Goal: Information Seeking & Learning: Check status

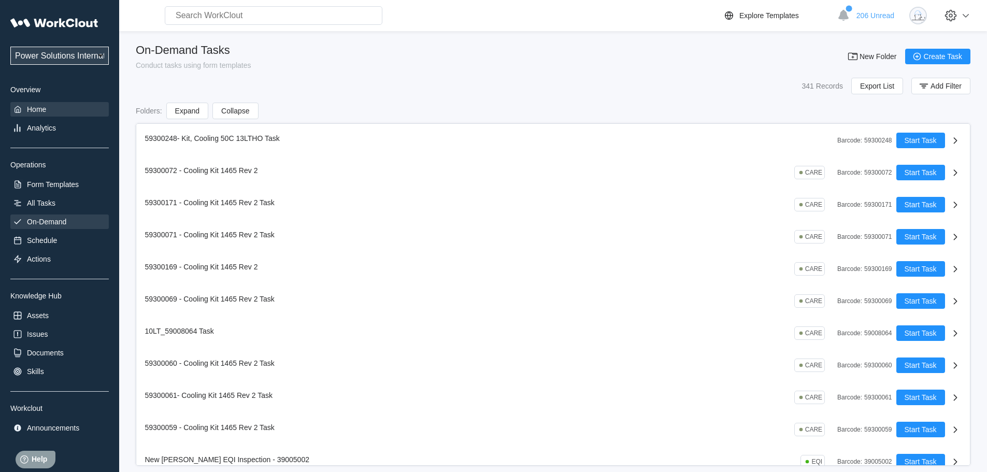
click at [71, 110] on div "Home" at bounding box center [59, 109] width 98 height 15
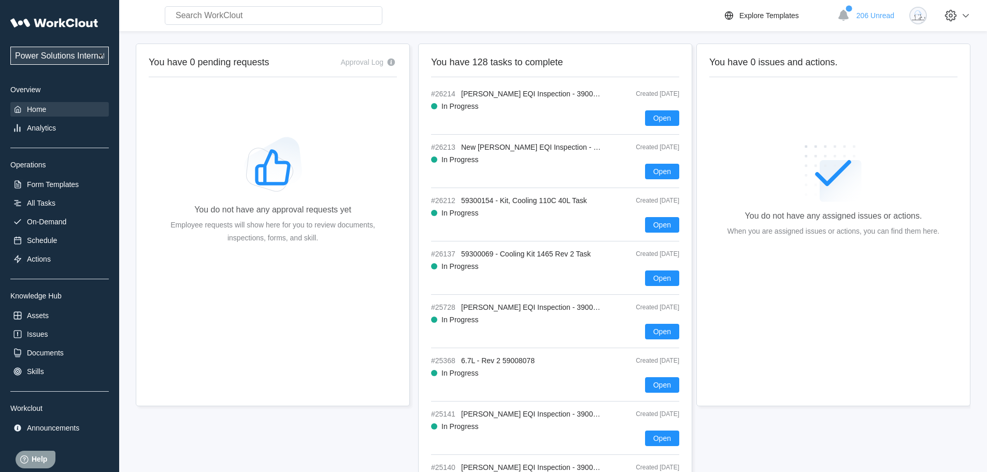
click at [30, 135] on div "Power Solutions International Power Solutions International 201 Overview Home A…" at bounding box center [59, 223] width 98 height 423
click at [49, 131] on div "Analytics" at bounding box center [41, 128] width 29 height 8
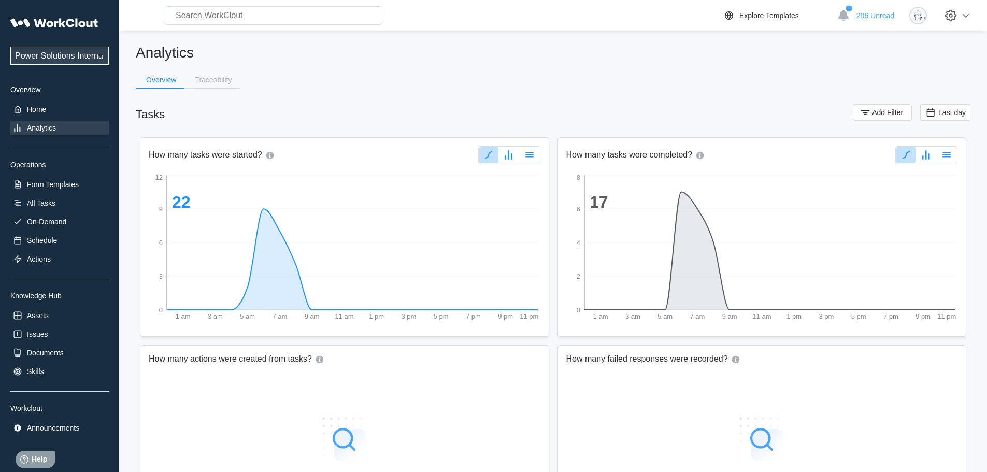
click at [223, 88] on div "Traceability" at bounding box center [211, 80] width 55 height 17
click at [222, 82] on div "Traceability" at bounding box center [213, 79] width 37 height 7
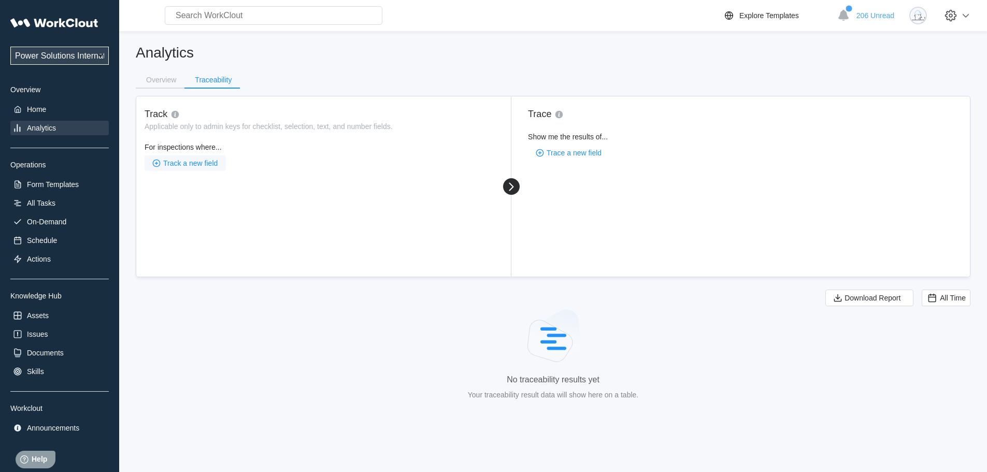
click at [193, 165] on span "Track a new field" at bounding box center [190, 163] width 54 height 7
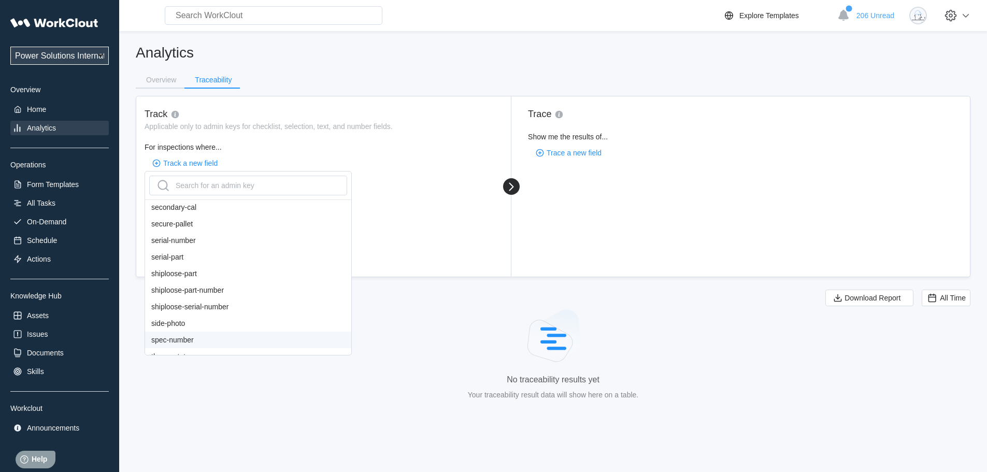
scroll to position [792, 0]
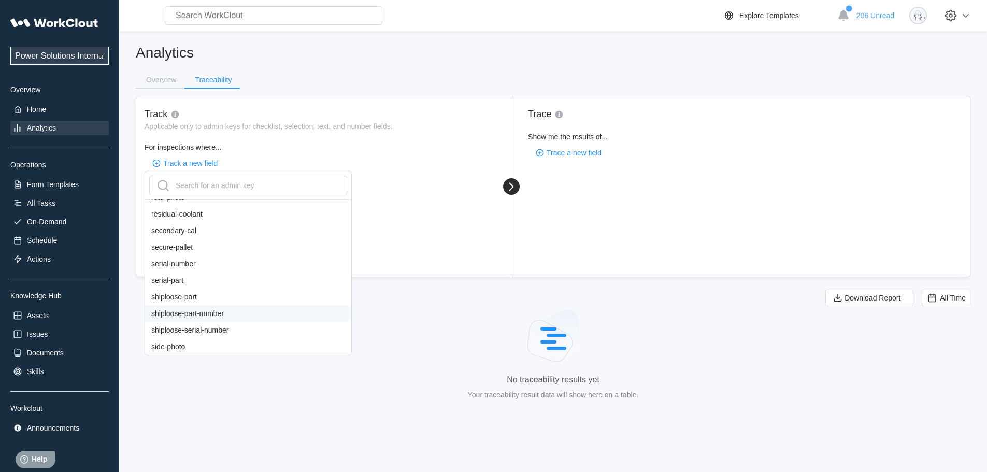
click at [230, 320] on div "shiploose-part-number" at bounding box center [248, 313] width 206 height 17
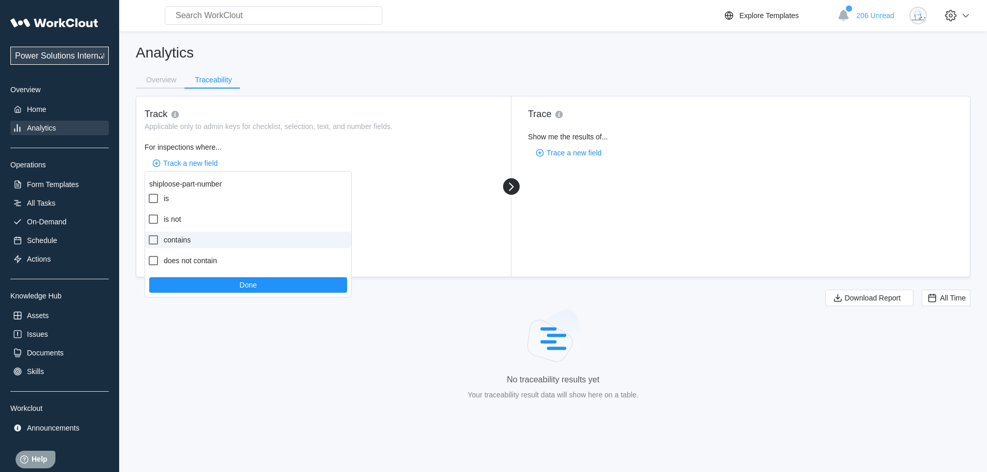
click at [165, 244] on label "contains" at bounding box center [248, 240] width 206 height 17
click at [148, 234] on input "contains" at bounding box center [147, 234] width 1 height 1
checkbox input "true"
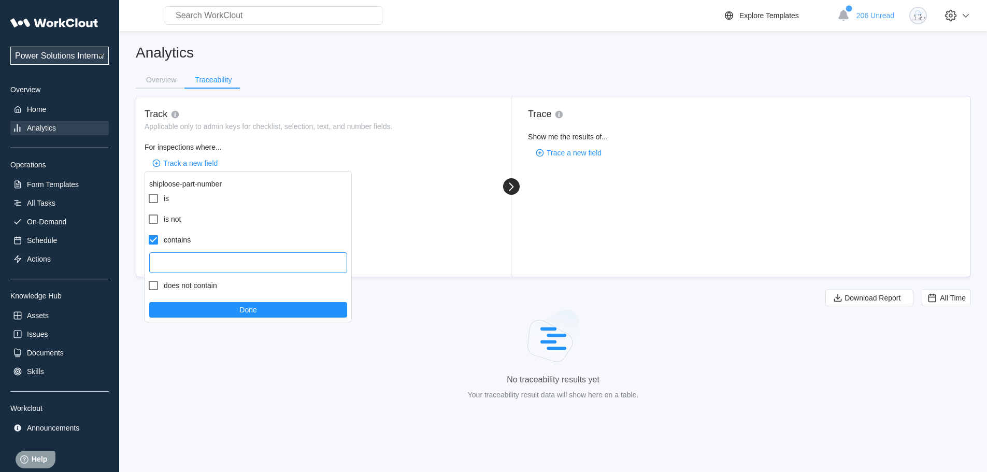
click at [189, 265] on input "text" at bounding box center [248, 262] width 198 height 21
type input "250819123641"
click at [294, 314] on button "Done" at bounding box center [248, 310] width 198 height 16
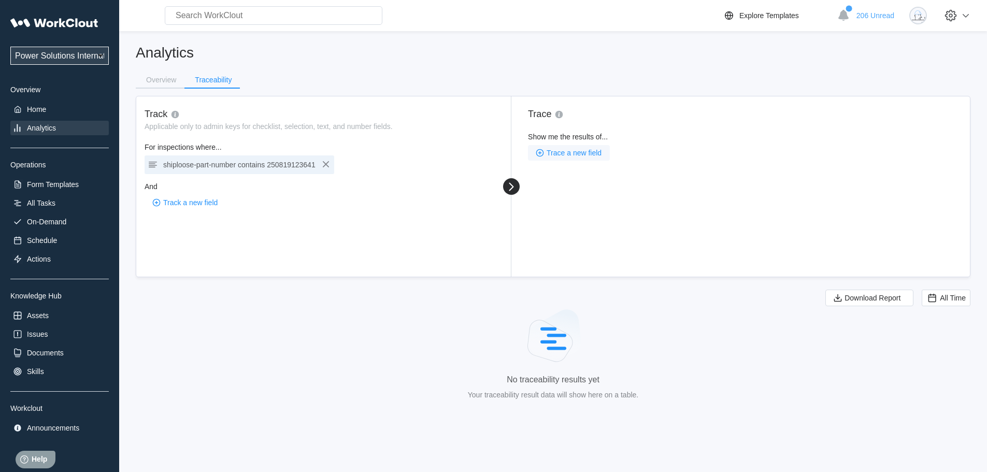
click at [587, 152] on span "Trace a new field" at bounding box center [574, 152] width 55 height 7
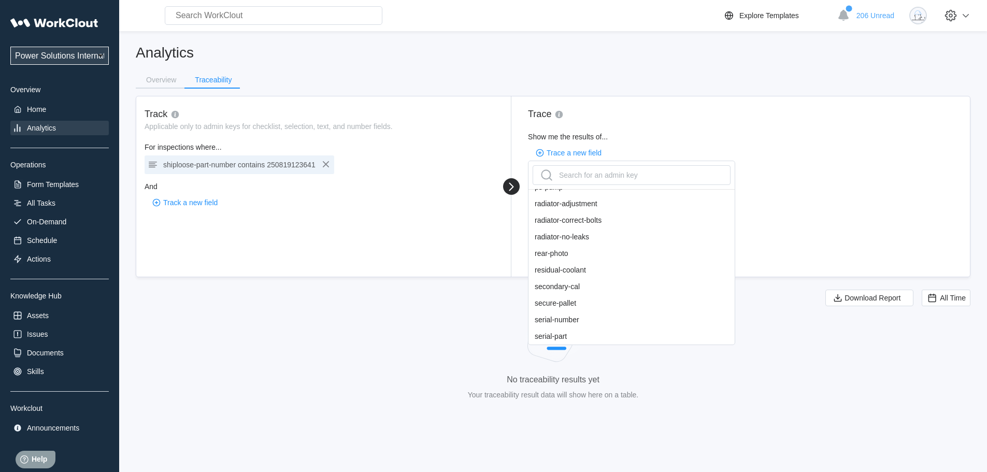
scroll to position [843, 0]
click at [574, 204] on div "serial-number" at bounding box center [631, 201] width 206 height 17
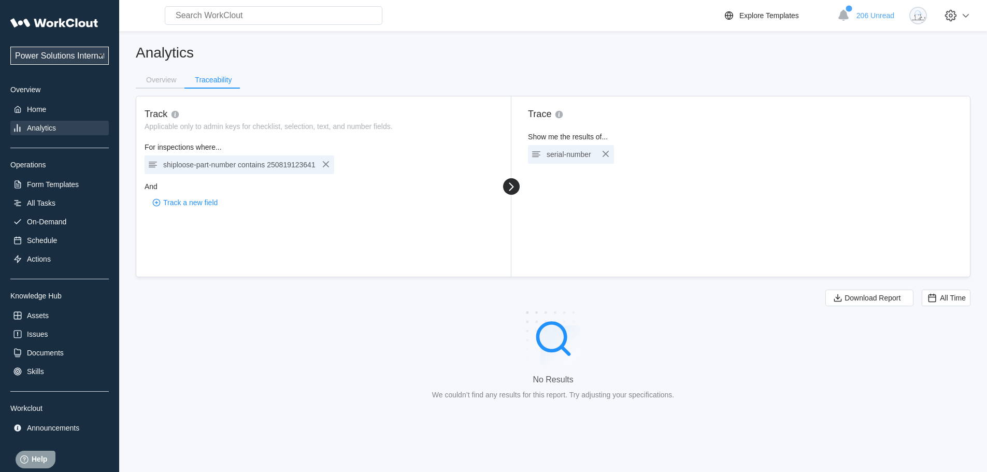
click at [595, 160] on div "serial-number" at bounding box center [571, 154] width 86 height 19
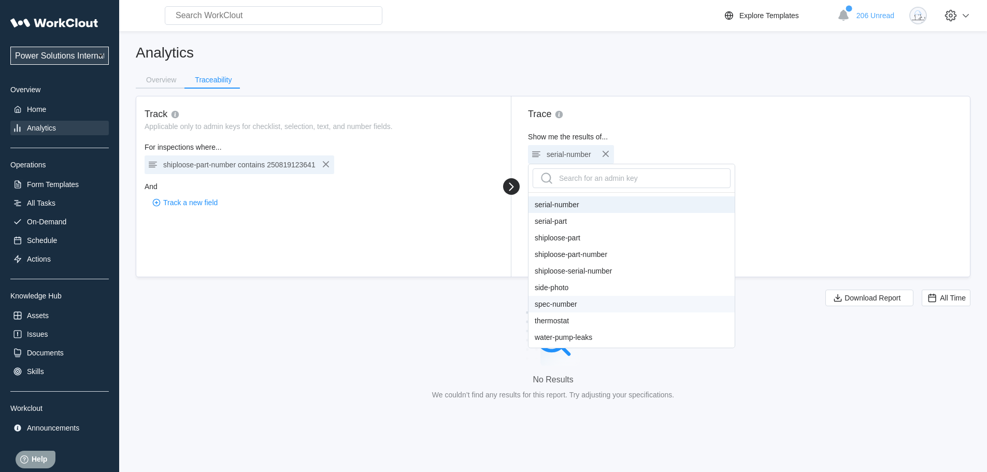
click at [572, 302] on div "spec-number" at bounding box center [631, 304] width 206 height 17
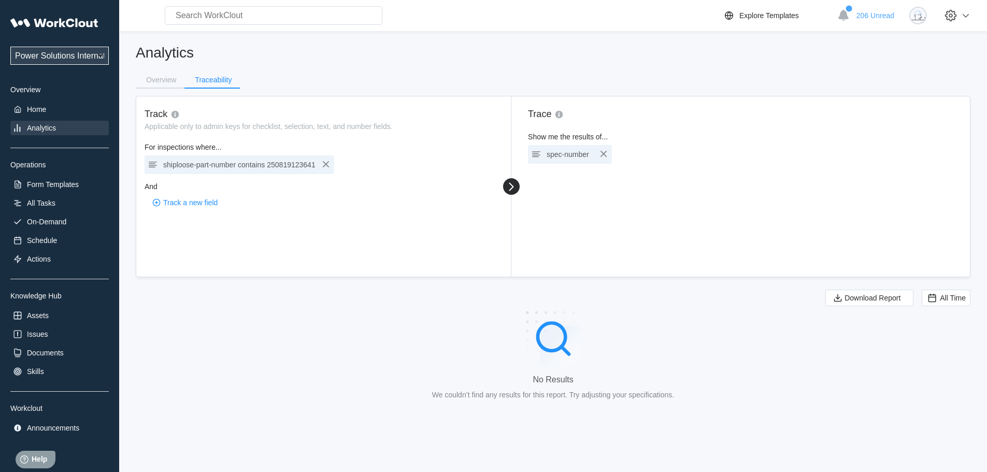
click at [325, 164] on icon "button" at bounding box center [326, 164] width 12 height 12
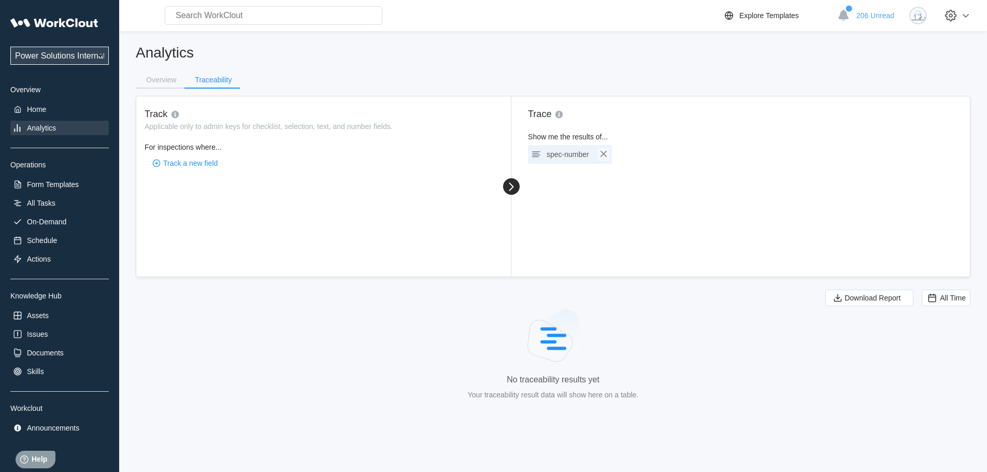
click at [600, 149] on icon "button" at bounding box center [603, 154] width 12 height 12
click at [192, 163] on span "Track a new field" at bounding box center [190, 163] width 54 height 7
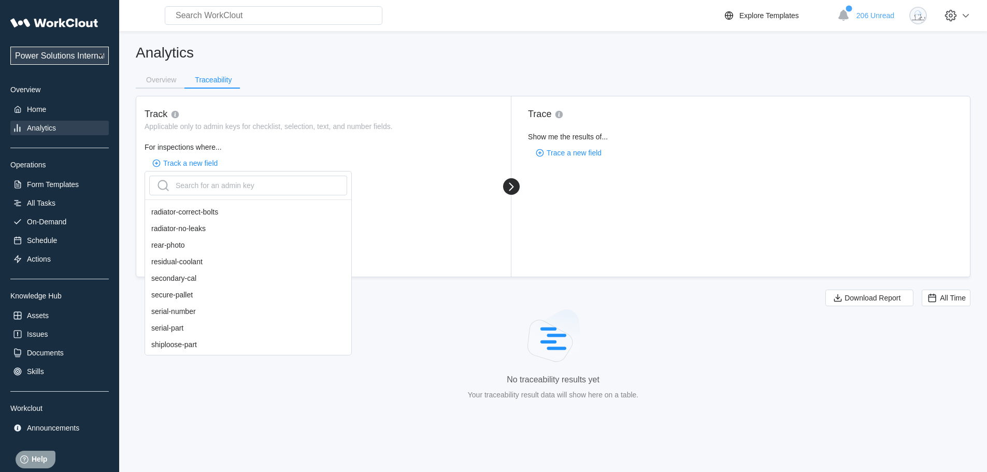
scroll to position [777, 0]
click at [273, 8] on input "text" at bounding box center [274, 15] width 218 height 19
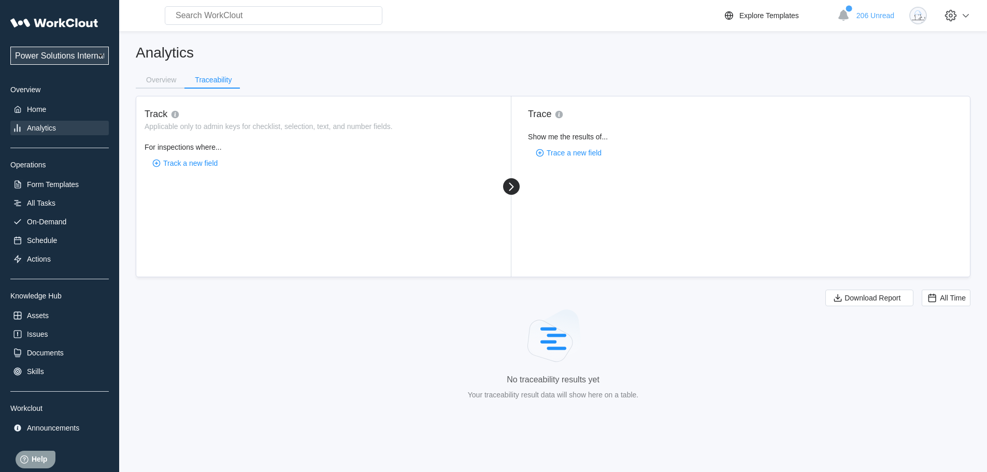
click at [248, 15] on input "text" at bounding box center [274, 15] width 218 height 19
type input "5"
click at [24, 205] on div "All Tasks" at bounding box center [59, 203] width 98 height 15
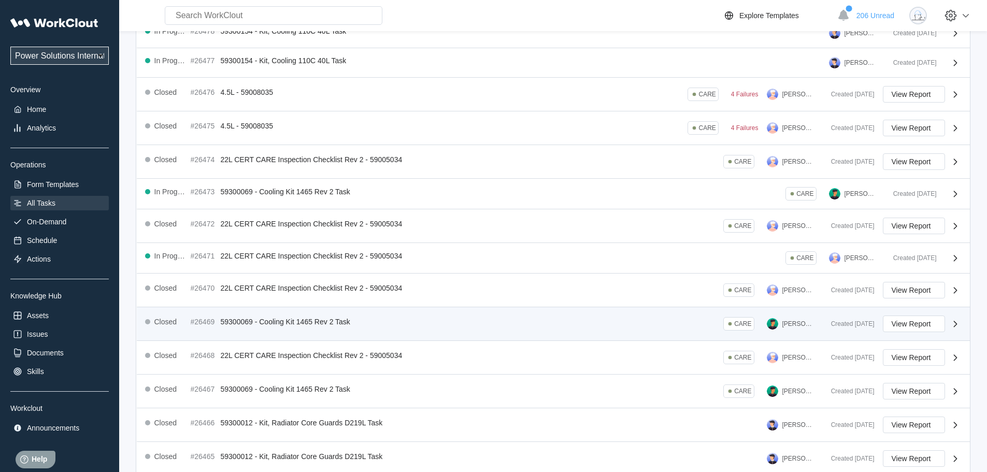
scroll to position [177, 0]
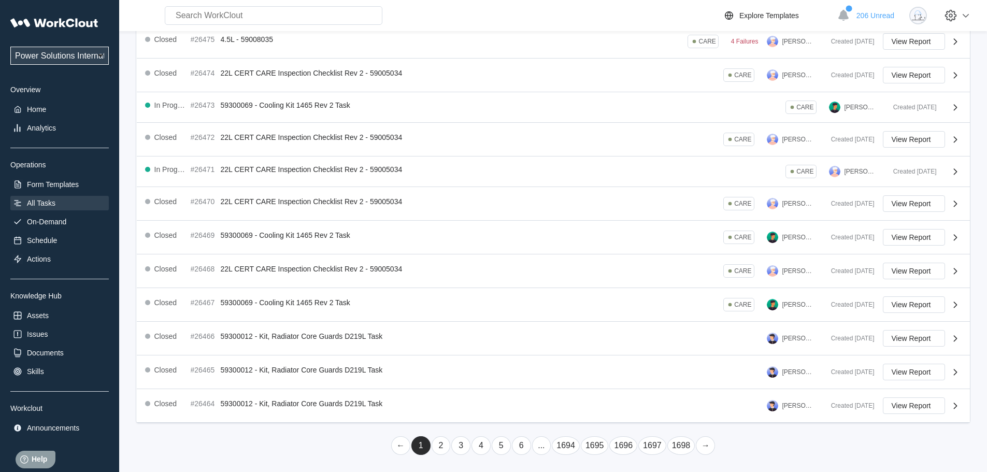
click at [561, 444] on link "1694" at bounding box center [566, 445] width 28 height 19
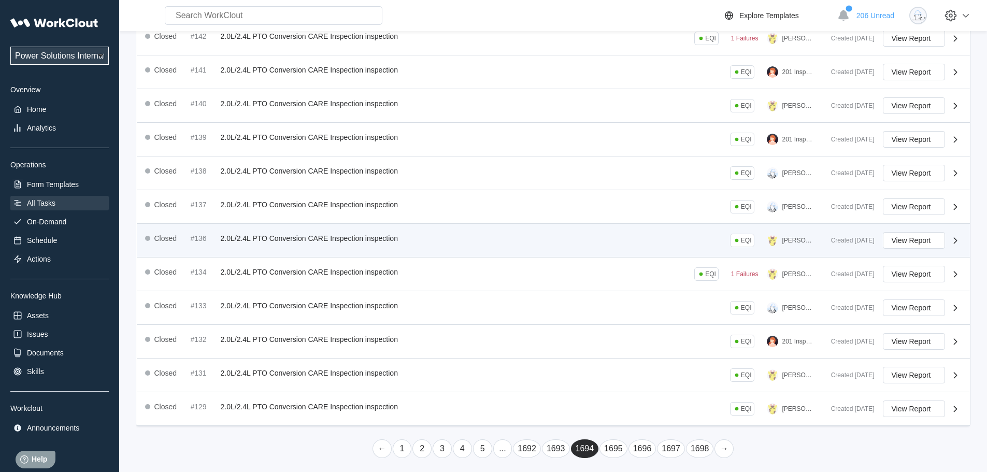
scroll to position [191, 0]
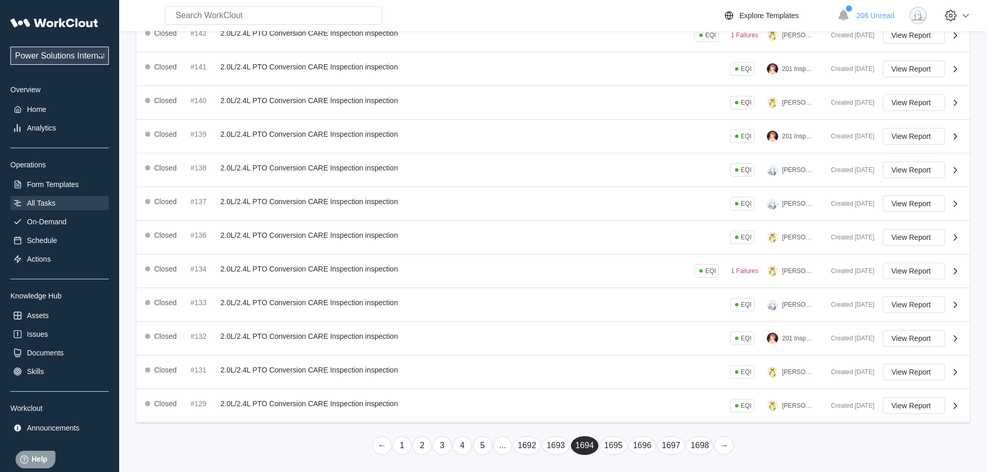
click at [503, 446] on link "..." at bounding box center [502, 445] width 19 height 19
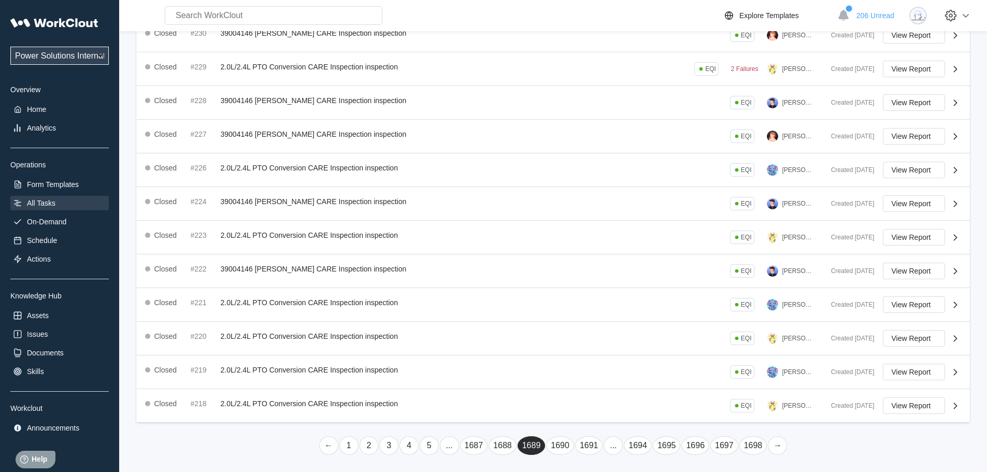
click at [441, 441] on link "..." at bounding box center [449, 445] width 19 height 19
click at [431, 447] on link "5" at bounding box center [429, 445] width 19 height 19
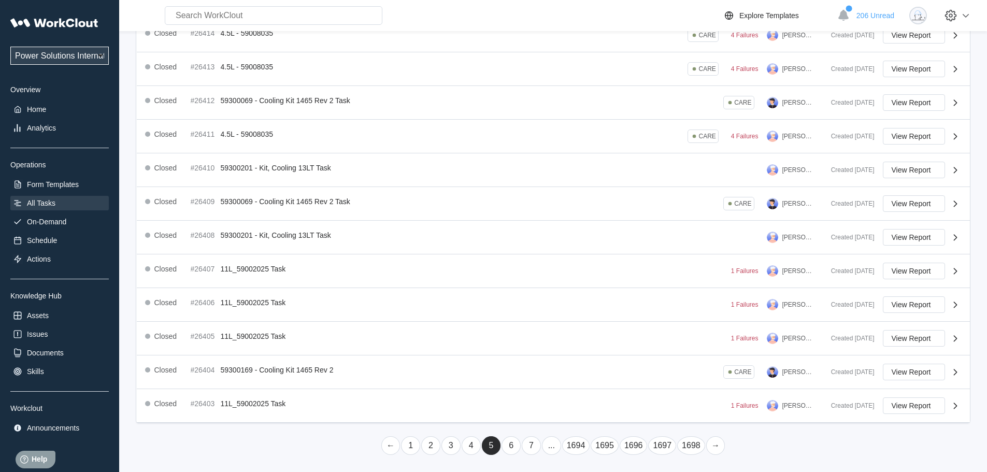
click at [556, 450] on link "..." at bounding box center [551, 445] width 19 height 19
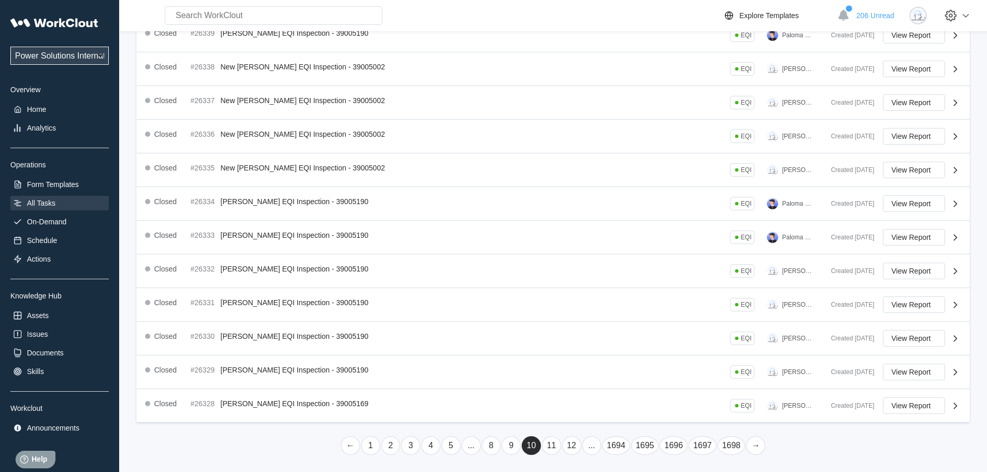
click at [595, 447] on link "..." at bounding box center [591, 445] width 19 height 19
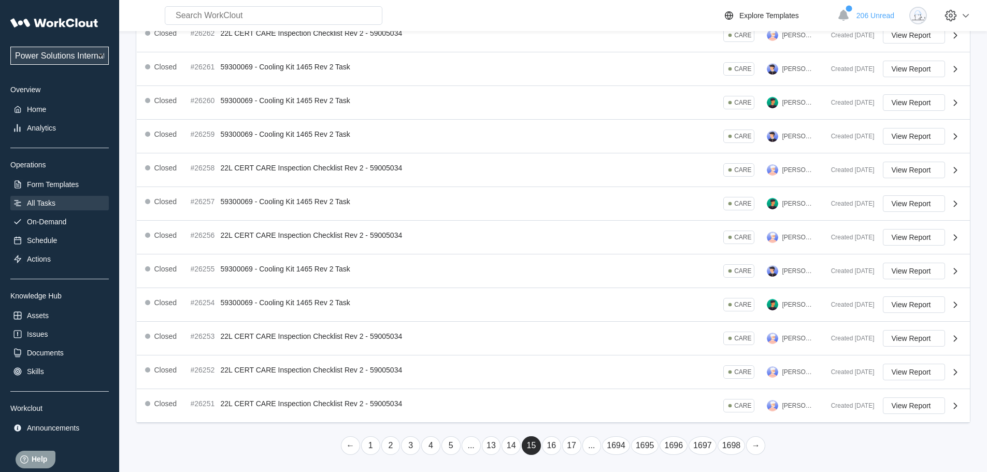
click at [588, 444] on link "..." at bounding box center [591, 445] width 19 height 19
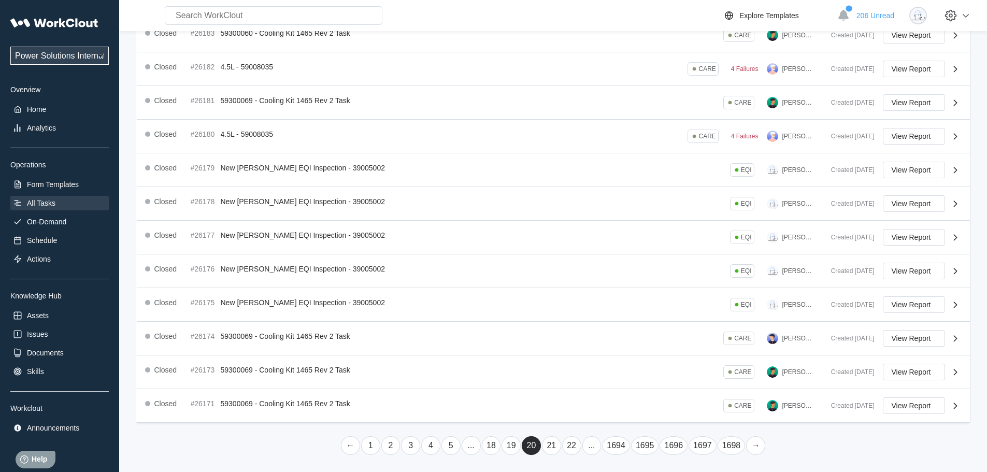
click at [591, 443] on link "..." at bounding box center [591, 445] width 19 height 19
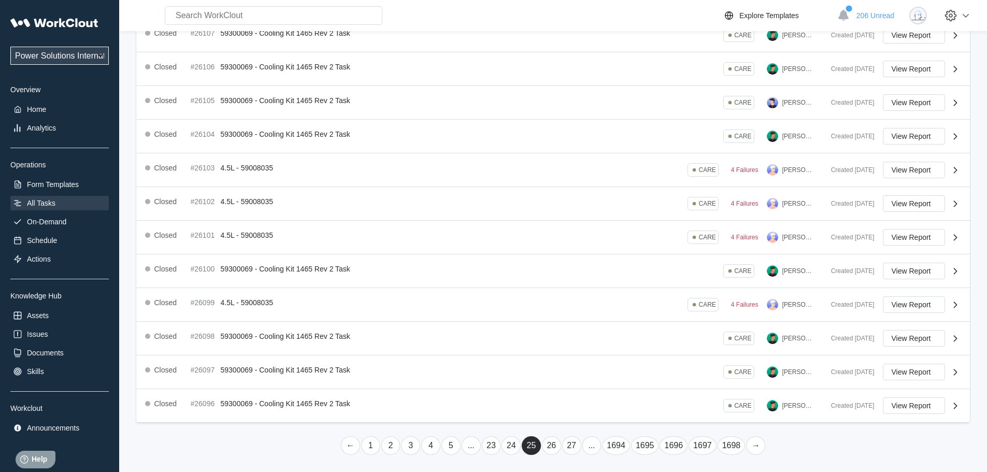
click at [591, 443] on link "..." at bounding box center [591, 445] width 19 height 19
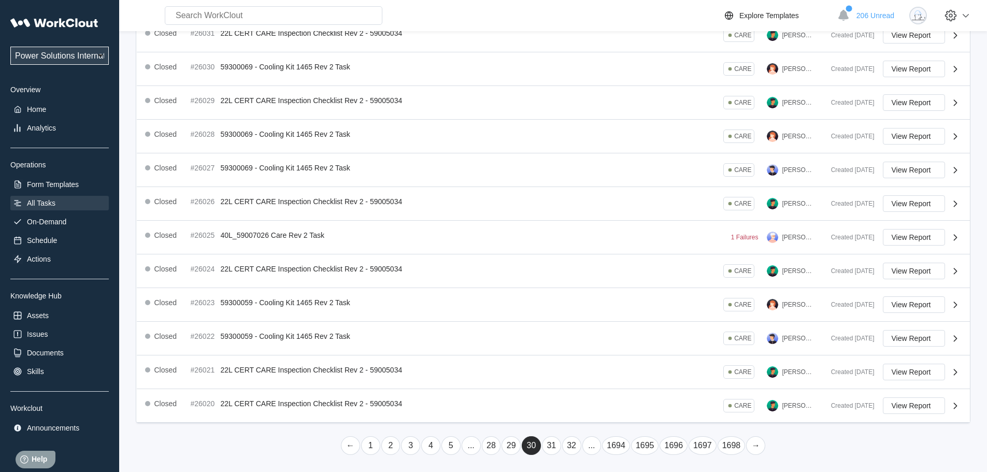
click at [591, 443] on link "..." at bounding box center [591, 445] width 19 height 19
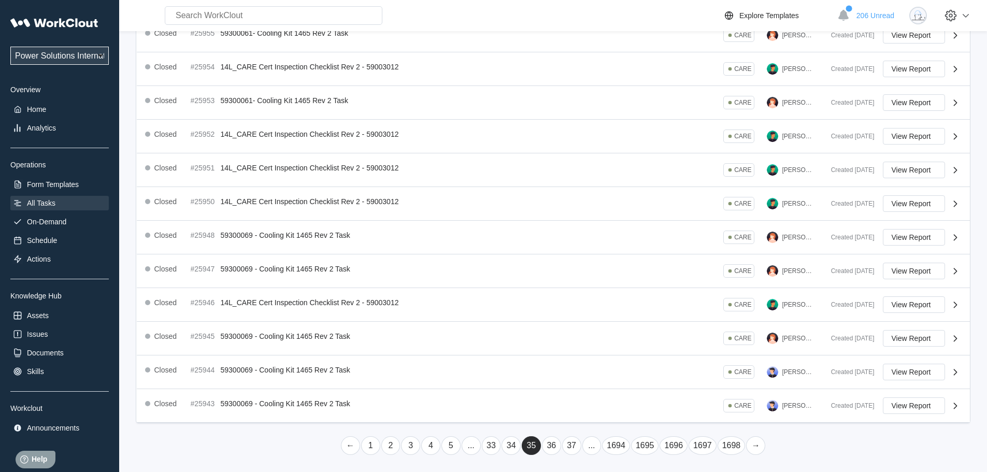
click at [592, 441] on link "..." at bounding box center [591, 445] width 19 height 19
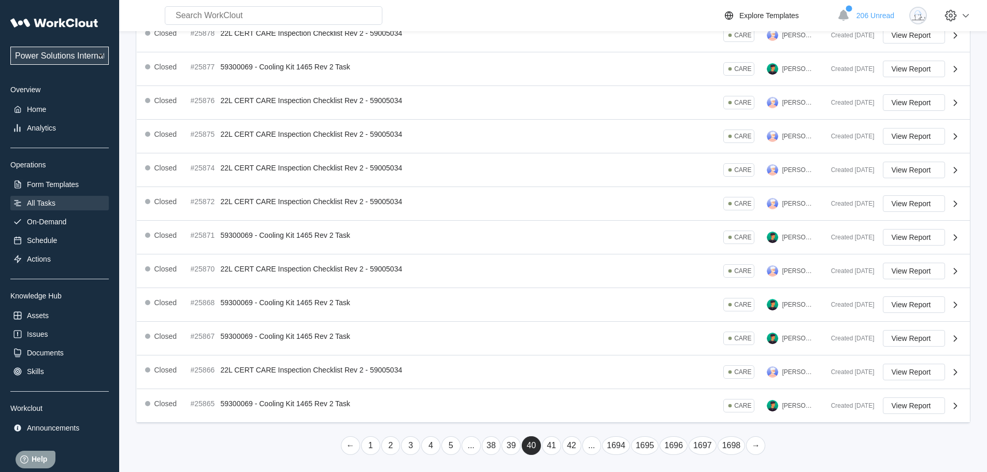
click at [593, 438] on link "..." at bounding box center [591, 445] width 19 height 19
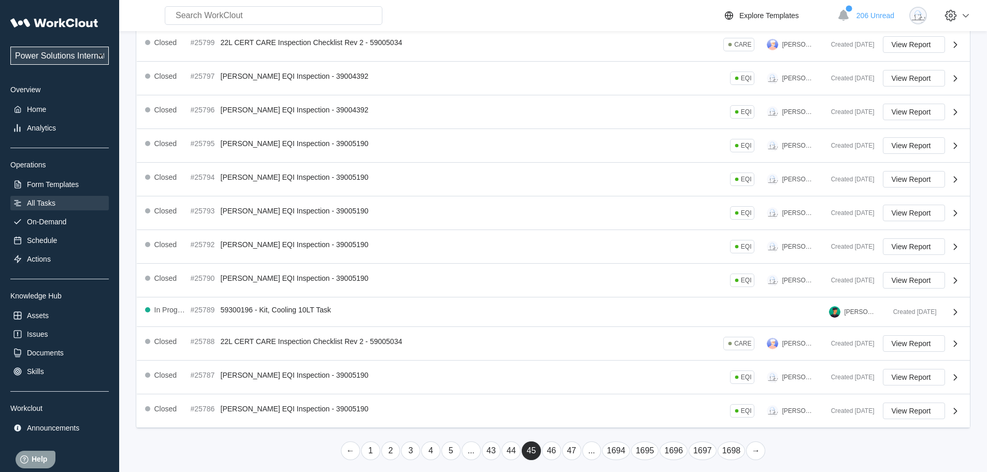
scroll to position [184, 0]
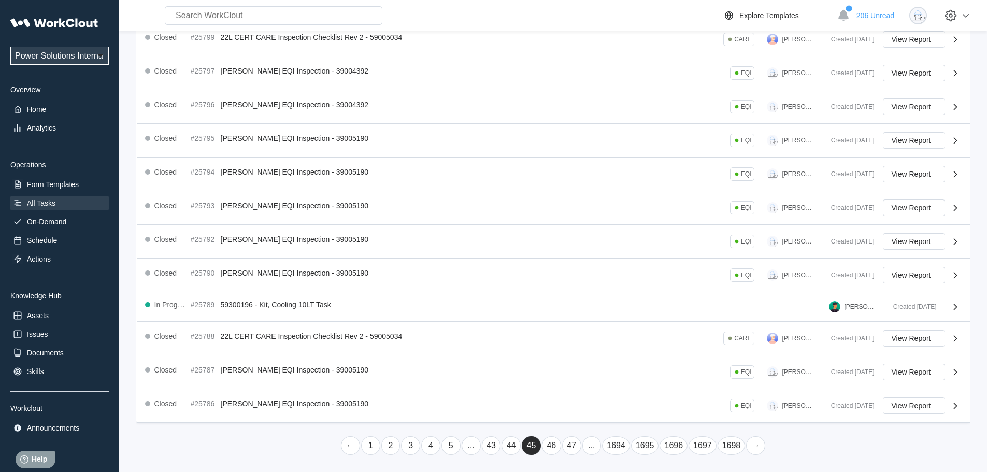
click at [593, 438] on link "..." at bounding box center [591, 445] width 19 height 19
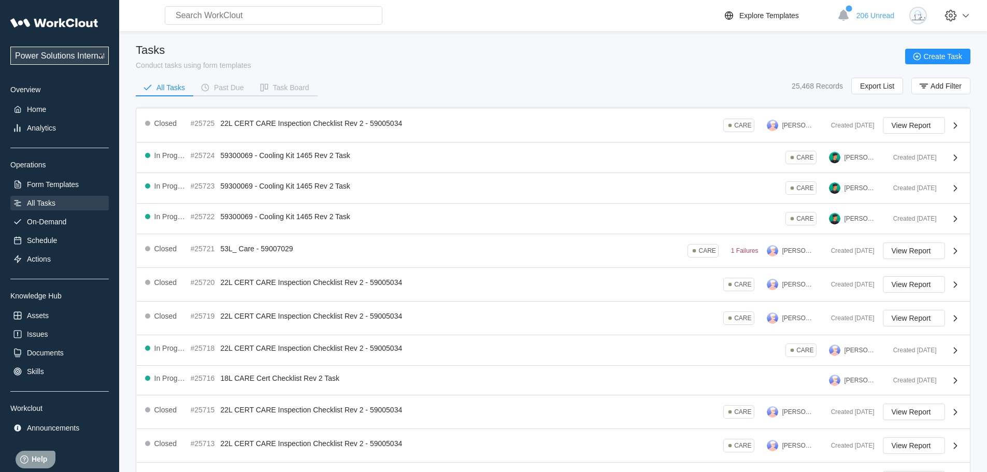
scroll to position [175, 0]
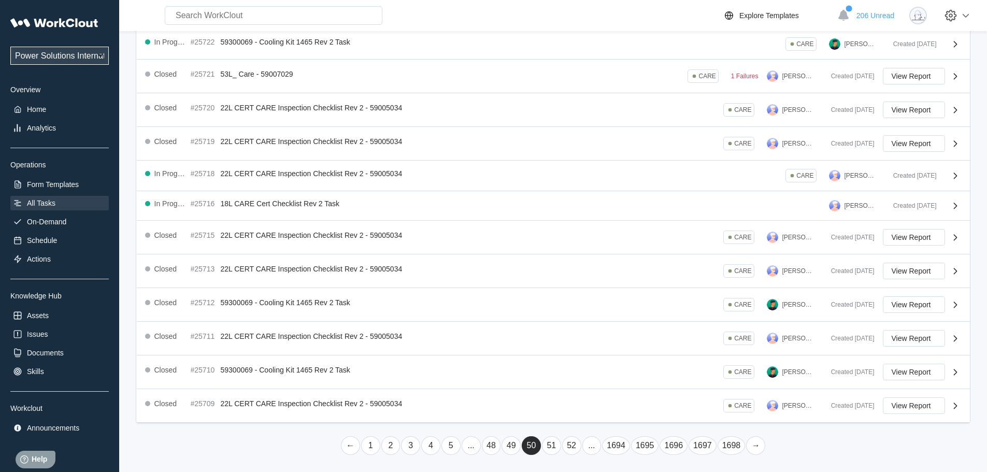
click at [592, 448] on link "..." at bounding box center [591, 445] width 19 height 19
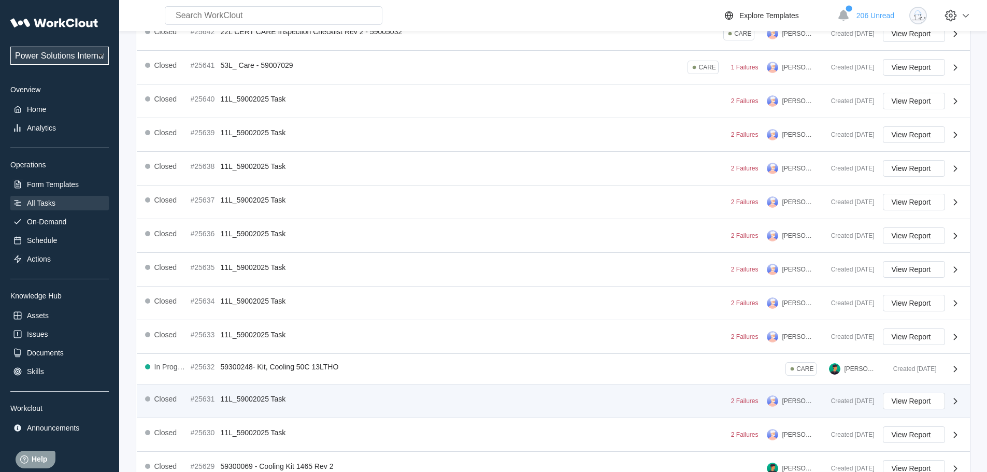
scroll to position [188, 0]
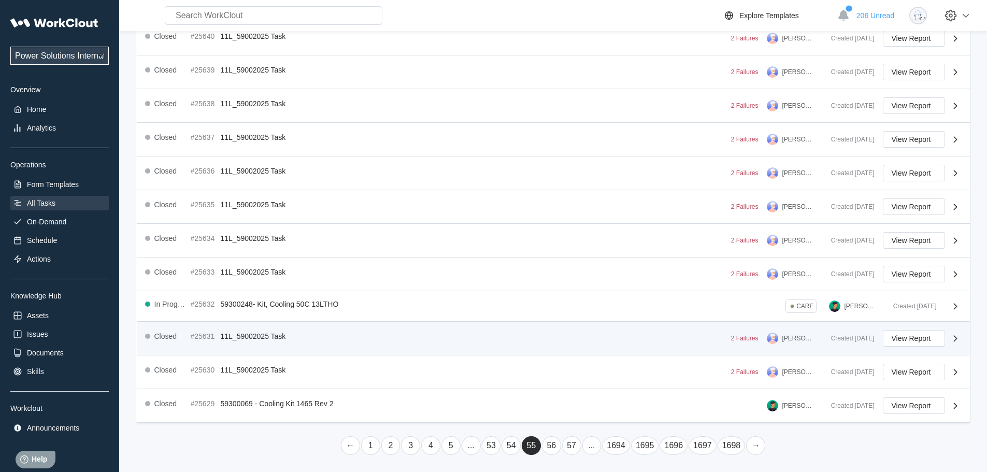
click at [587, 446] on link "..." at bounding box center [591, 445] width 19 height 19
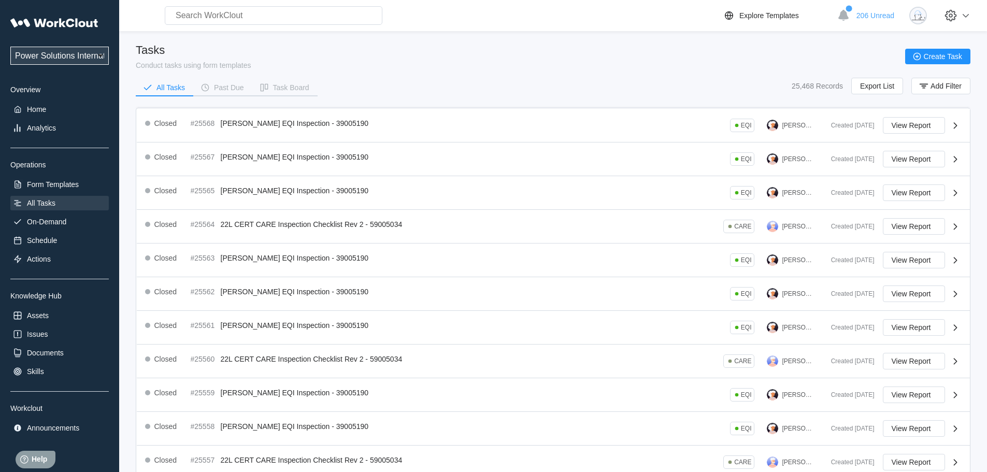
scroll to position [191, 0]
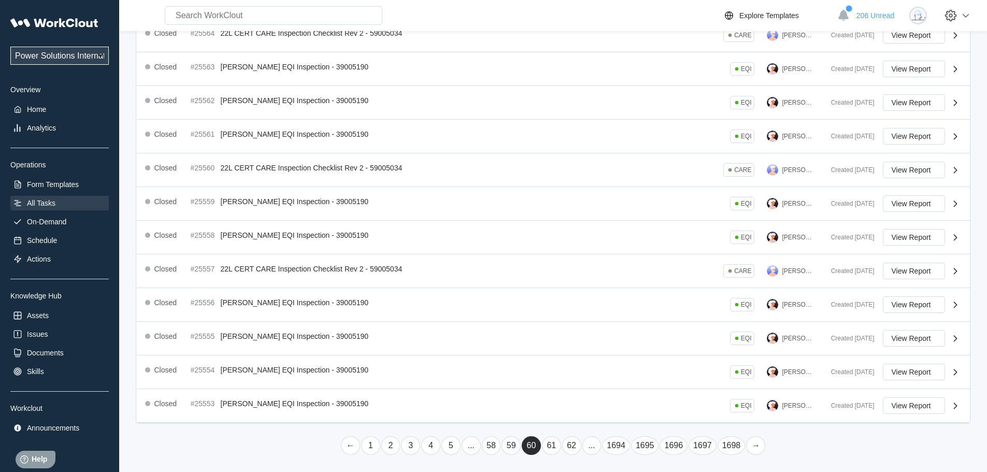
click at [592, 450] on link "..." at bounding box center [591, 445] width 19 height 19
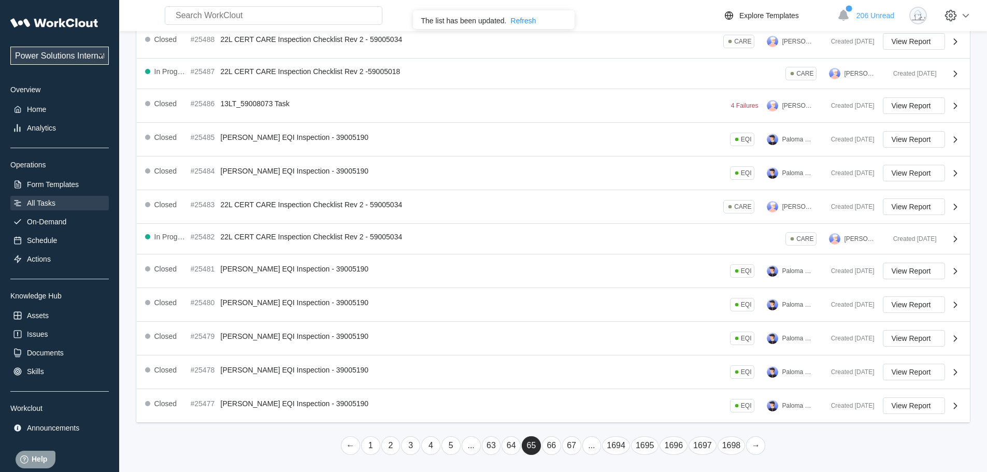
click at [506, 448] on link "64" at bounding box center [511, 445] width 19 height 19
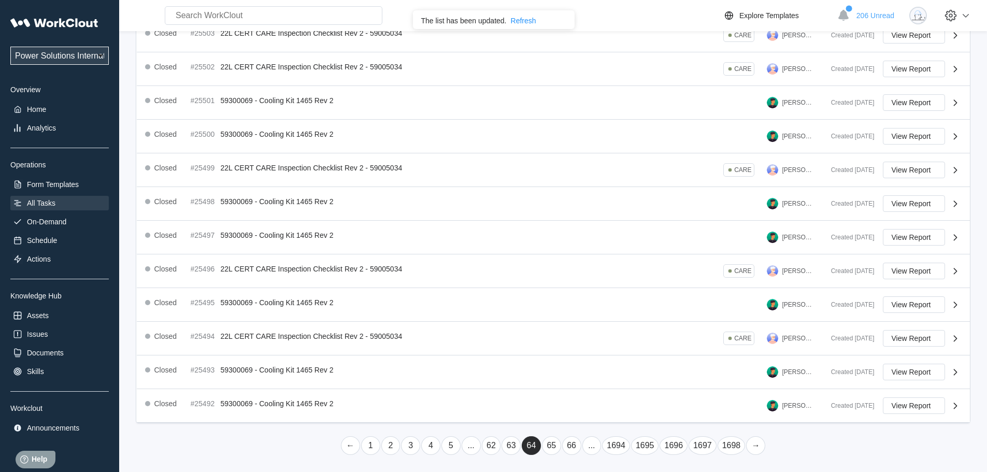
click at [512, 448] on link "63" at bounding box center [511, 445] width 19 height 19
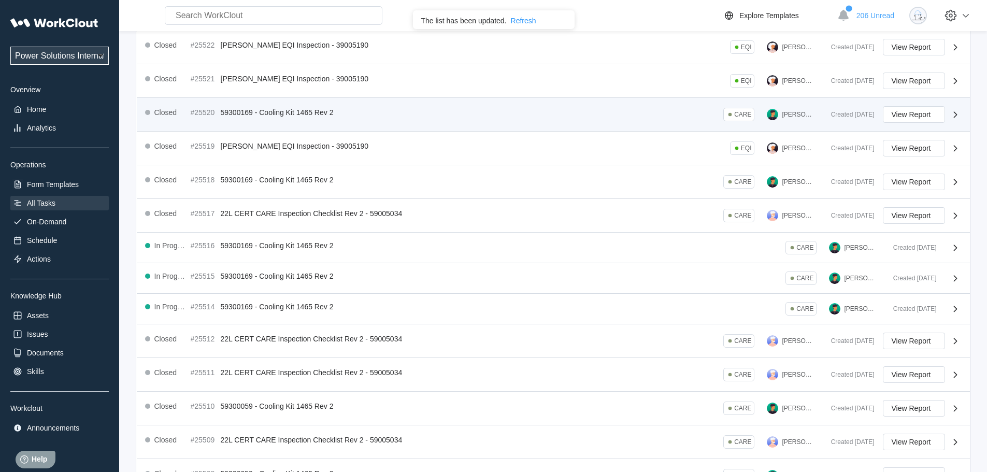
drag, startPoint x: 362, startPoint y: 150, endPoint x: 355, endPoint y: 114, distance: 36.5
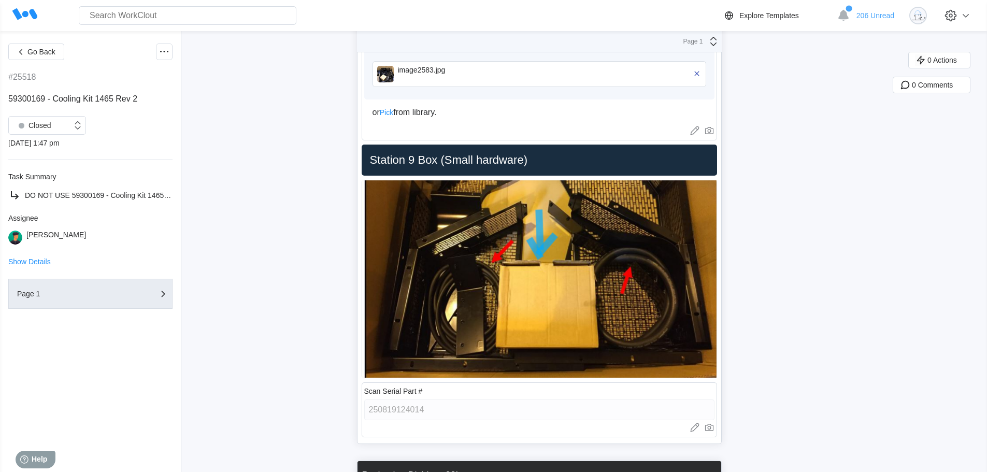
scroll to position [6322, 0]
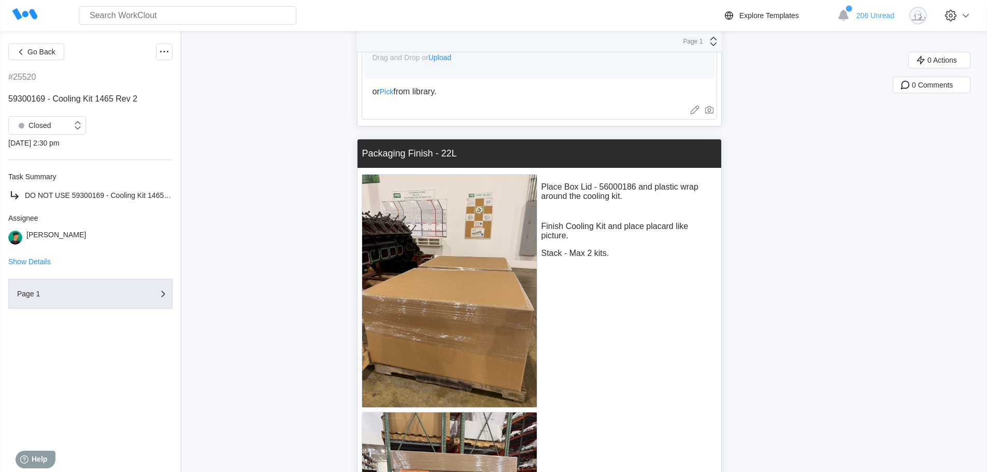
scroll to position [8002, 0]
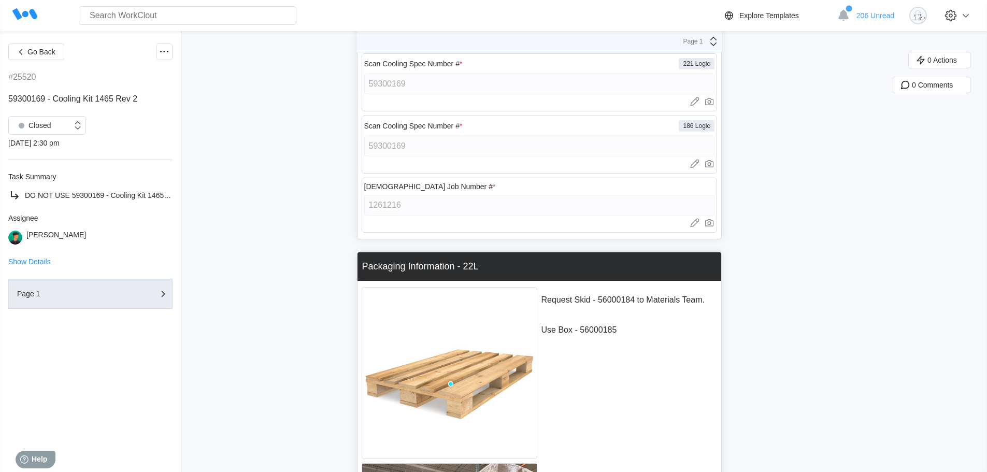
scroll to position [0, 0]
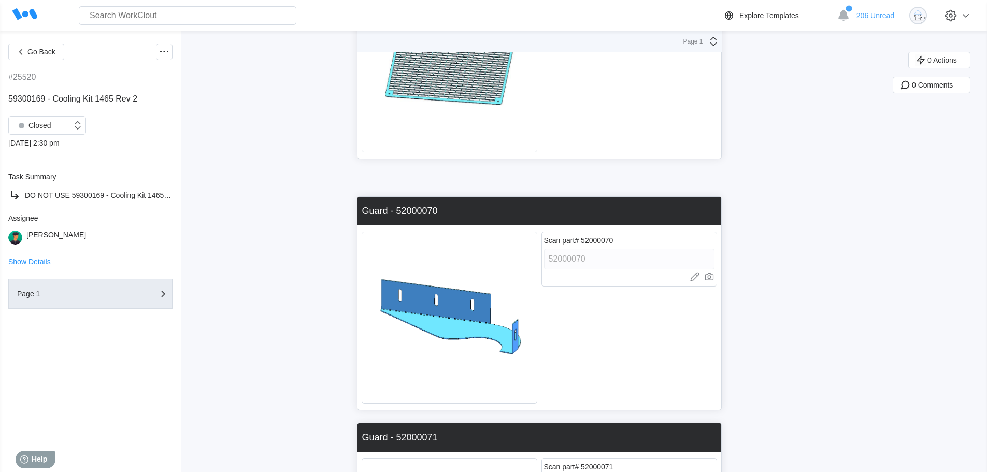
scroll to position [3057, 0]
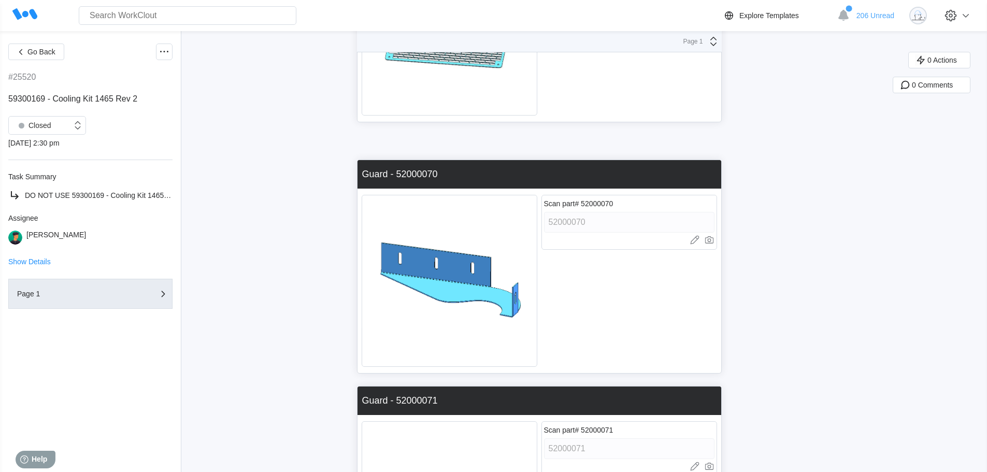
click at [645, 315] on div "Scan part# 52000070 52000070 Upload images or videos to this field Drag and Dro…" at bounding box center [629, 281] width 176 height 176
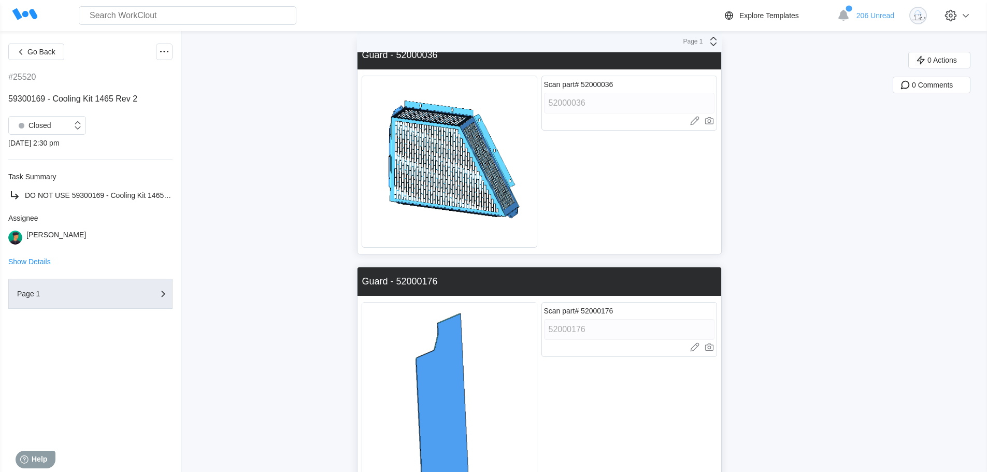
scroll to position [4168, 0]
